Goal: Communication & Community: Connect with others

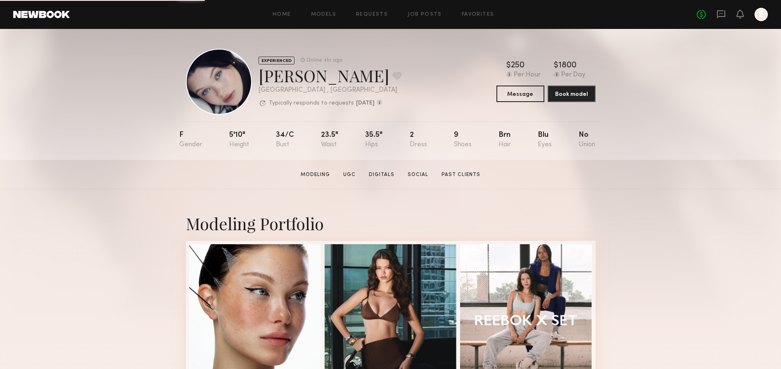
click at [726, 13] on div "No fees up to $5,000 E" at bounding box center [732, 14] width 71 height 13
click at [718, 11] on icon at bounding box center [721, 14] width 8 height 8
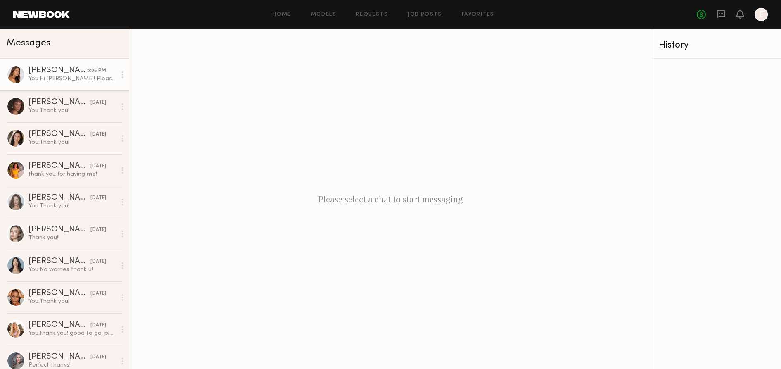
click at [70, 68] on div "[PERSON_NAME]" at bounding box center [58, 71] width 59 height 8
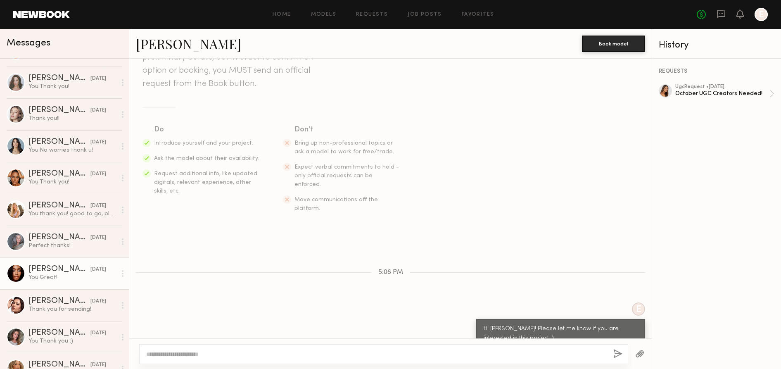
scroll to position [157, 0]
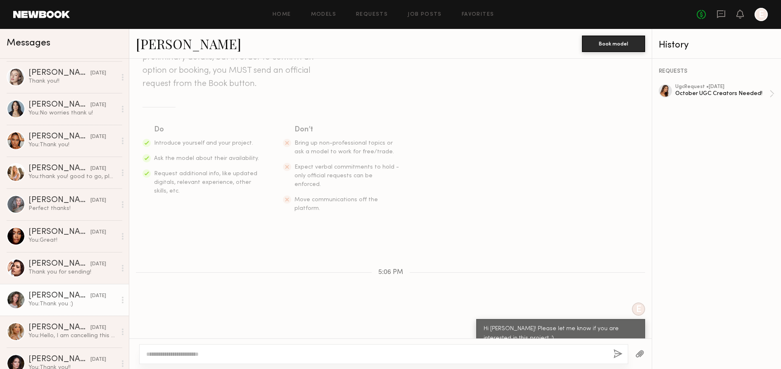
click at [58, 305] on div "You: Thank you :)" at bounding box center [73, 304] width 88 height 8
